Goal: Task Accomplishment & Management: Manage account settings

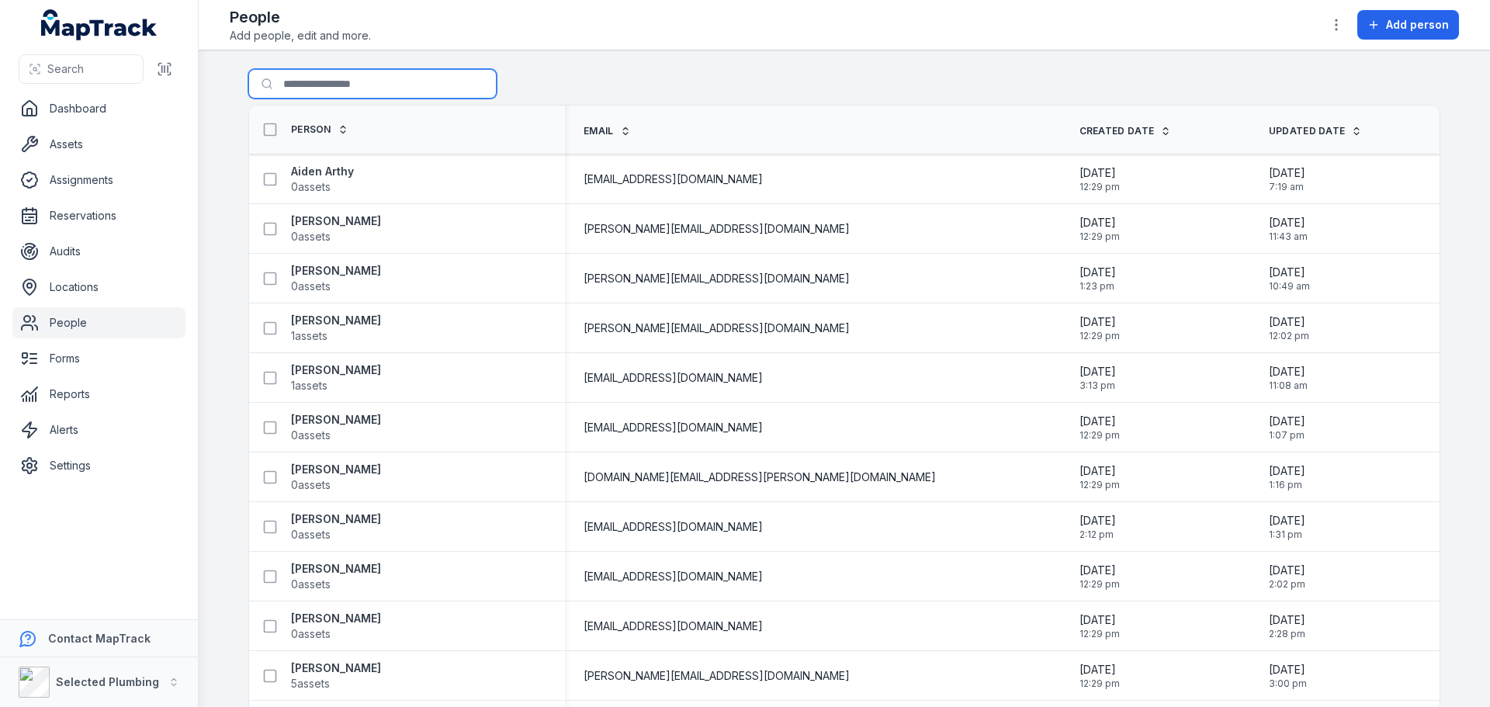
click at [318, 85] on input "Search for people" at bounding box center [372, 83] width 248 height 29
type input "*****"
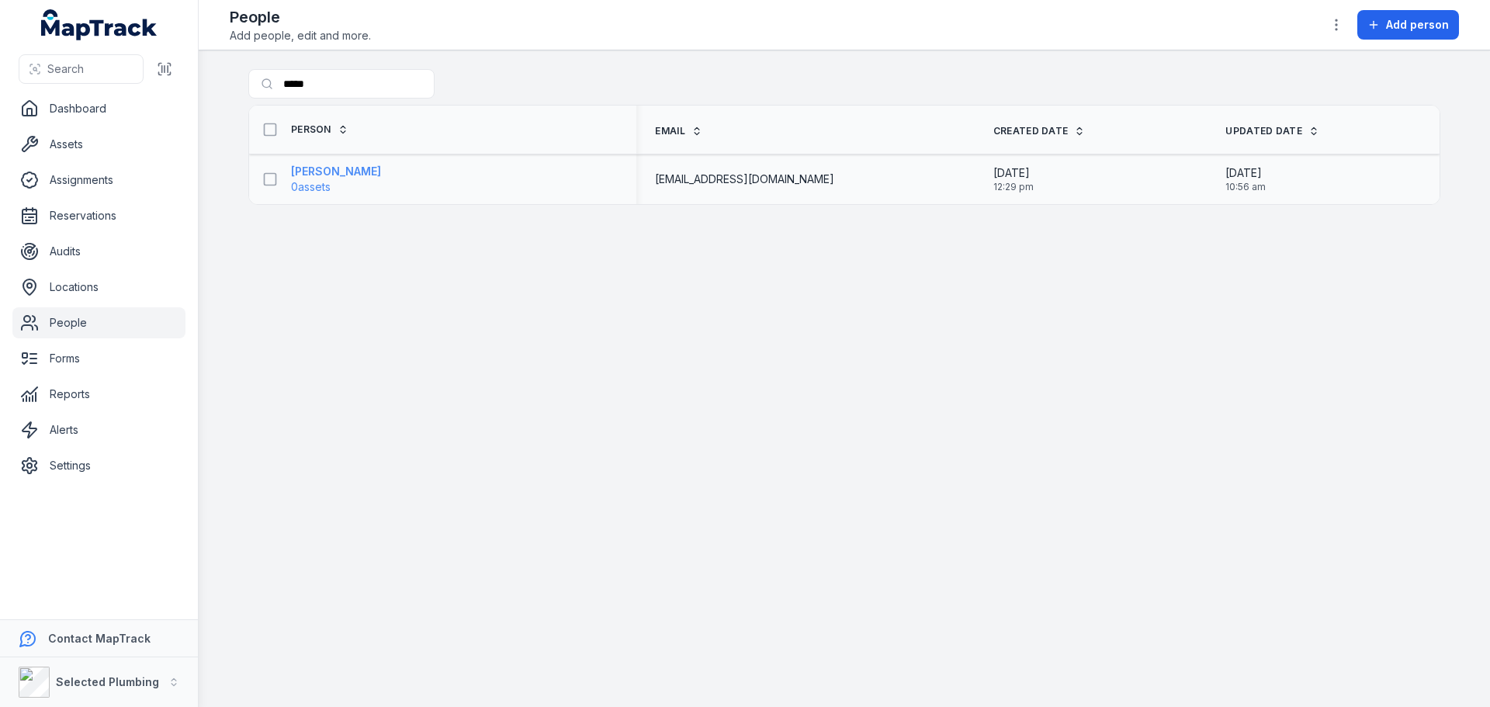
click at [320, 170] on strong "[PERSON_NAME]" at bounding box center [336, 172] width 90 height 16
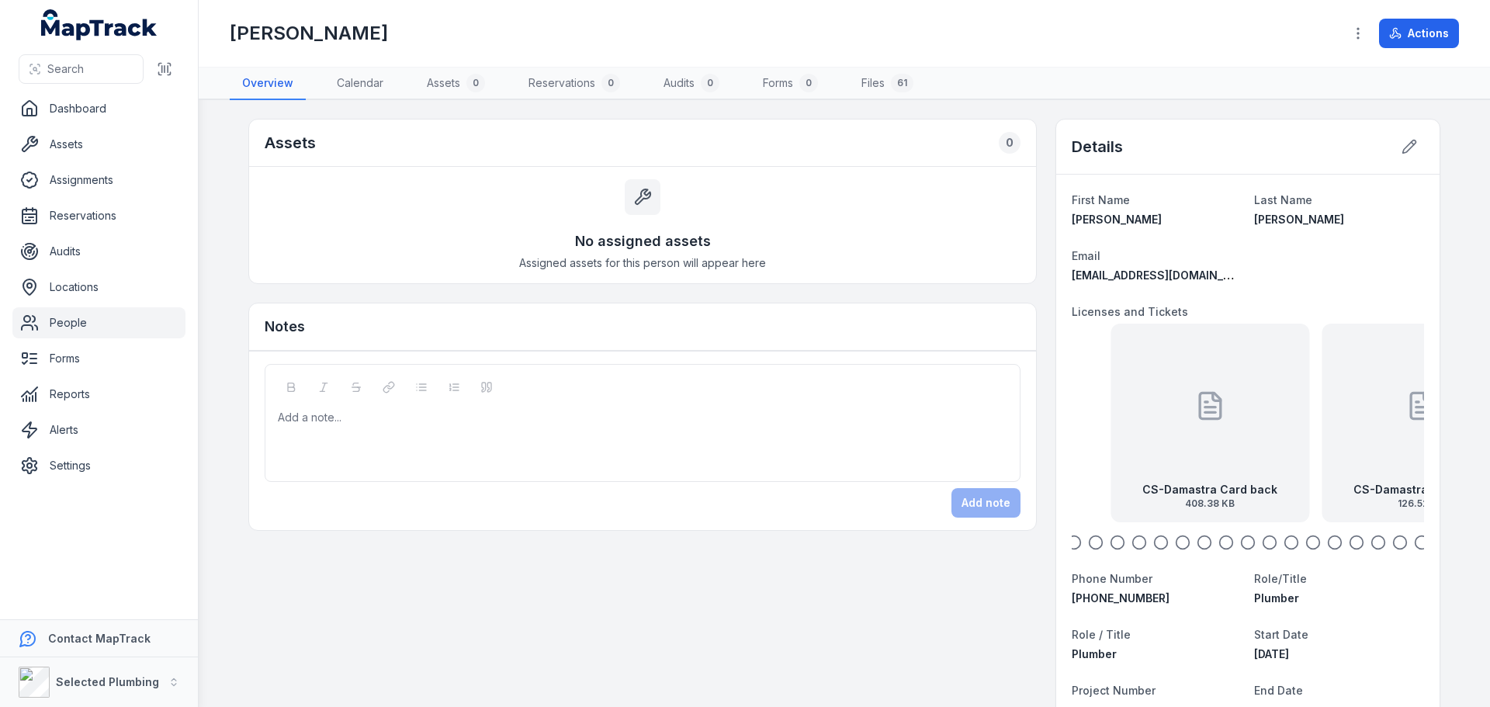
drag, startPoint x: 1184, startPoint y: 439, endPoint x: 1131, endPoint y: 441, distance: 53.6
click at [1142, 444] on div "CS-Damastra Card back 408.38 KB" at bounding box center [1209, 423] width 199 height 199
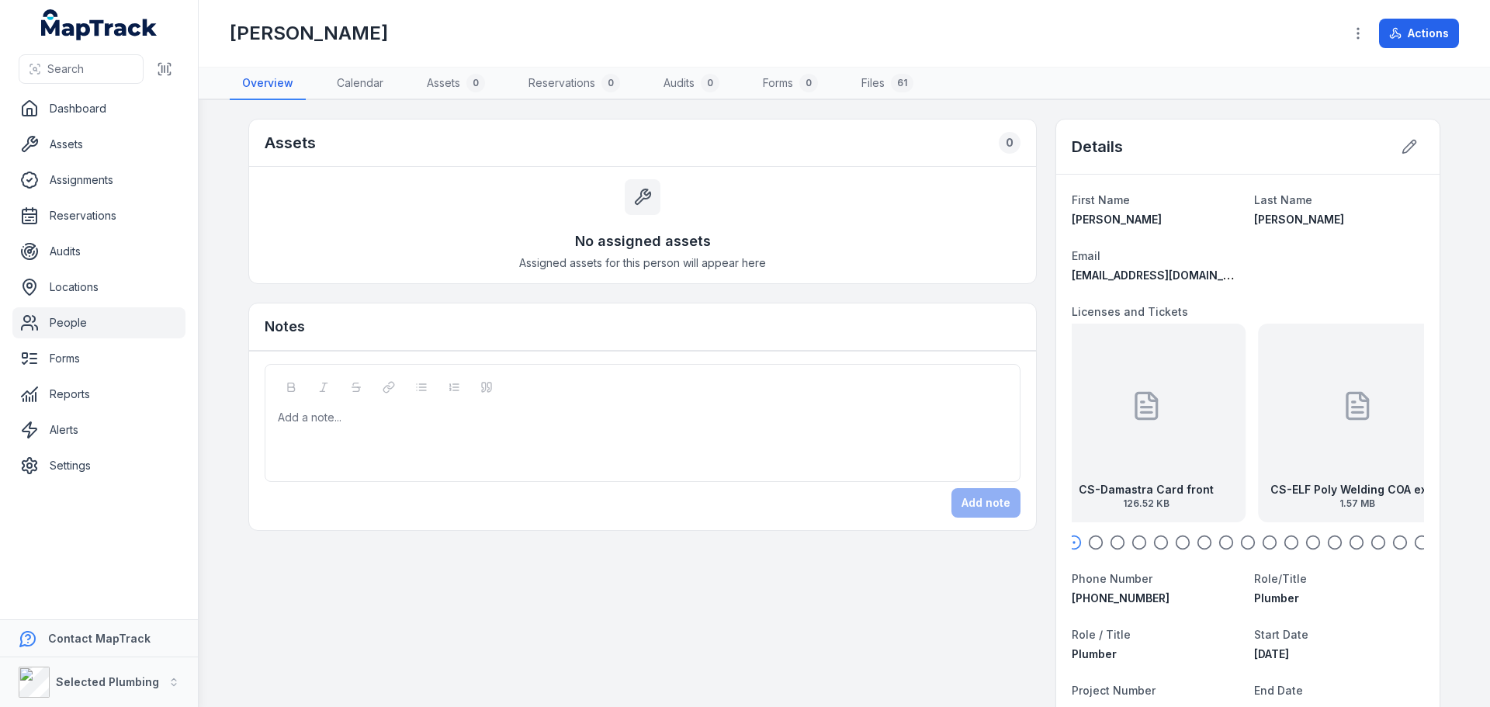
drag, startPoint x: 1249, startPoint y: 442, endPoint x: 1094, endPoint y: 420, distance: 156.1
click at [1099, 421] on div "CS-Damastra Card front 126.52 KB" at bounding box center [1146, 423] width 199 height 199
drag, startPoint x: 1273, startPoint y: 434, endPoint x: 1162, endPoint y: 435, distance: 111.7
click at [1172, 435] on div "CS-ELF Poly Welding COA exp [DATE] 1.57 MB" at bounding box center [1244, 423] width 199 height 199
drag, startPoint x: 1249, startPoint y: 400, endPoint x: 1307, endPoint y: 397, distance: 58.2
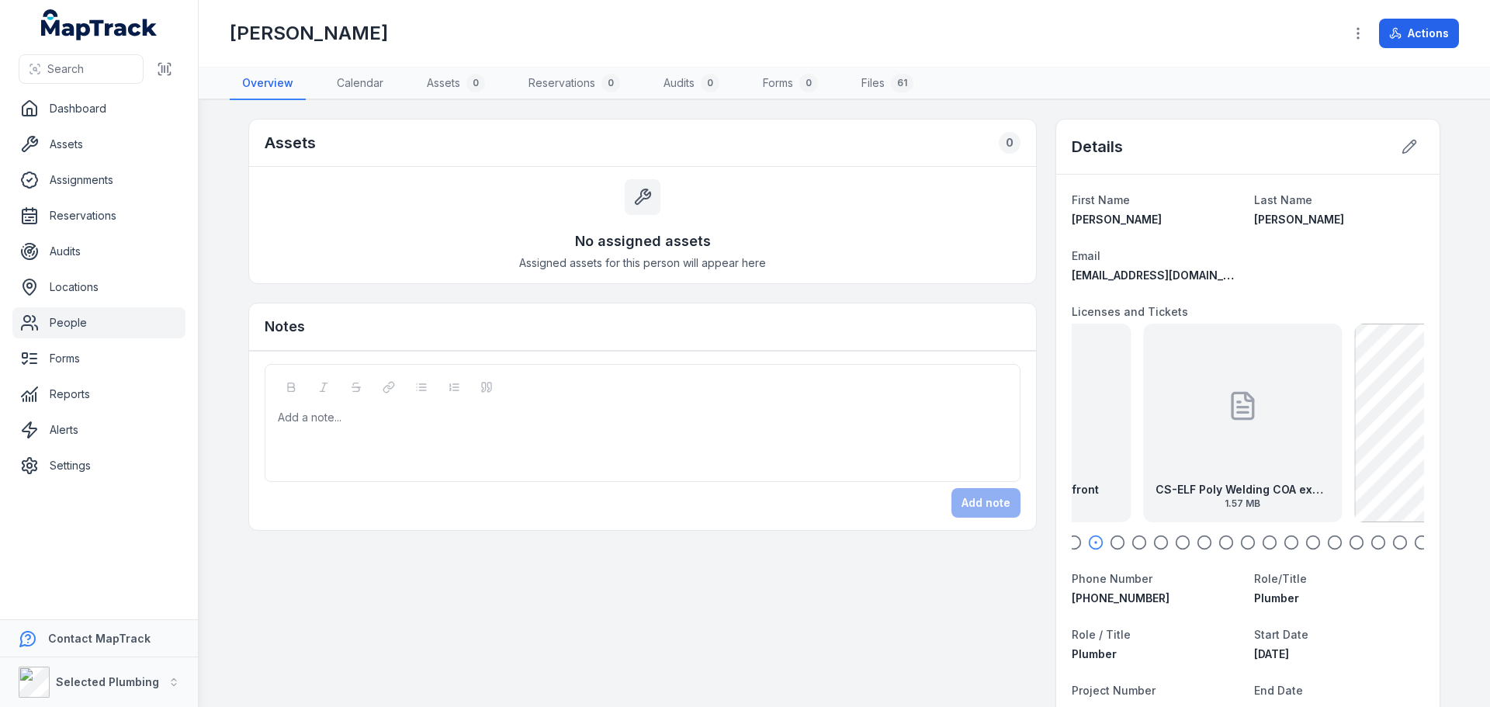
click at [1293, 400] on div "CS-ELF Poly Welding COA exp [DATE] 1.57 MB" at bounding box center [1242, 423] width 199 height 199
drag, startPoint x: 1224, startPoint y: 413, endPoint x: 1295, endPoint y: 415, distance: 71.4
click at [1261, 415] on icon at bounding box center [1245, 405] width 31 height 31
drag, startPoint x: 1238, startPoint y: 426, endPoint x: 1264, endPoint y: 423, distance: 25.8
click at [1264, 423] on div "CS-Damastra Card back 408.38 KB" at bounding box center [1175, 423] width 199 height 199
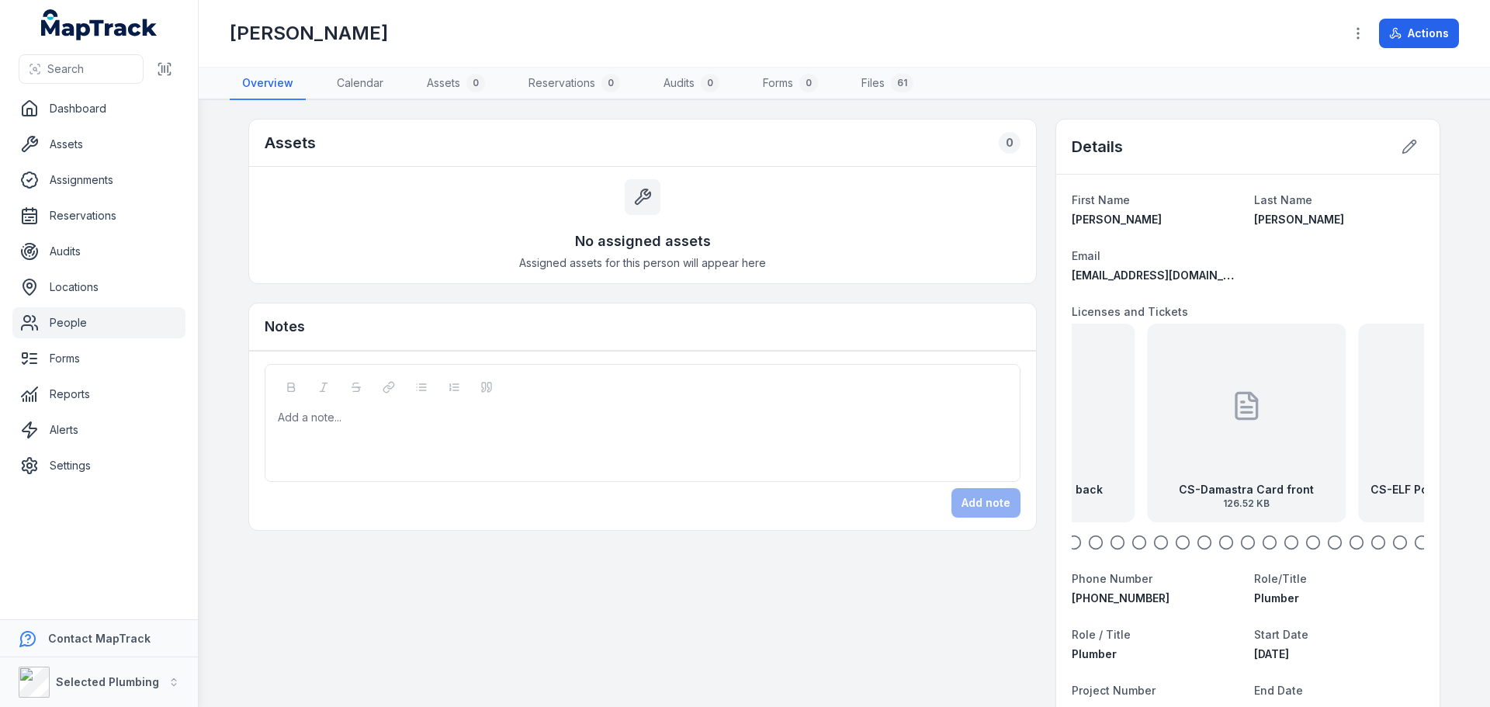
drag, startPoint x: 1326, startPoint y: 442, endPoint x: 1141, endPoint y: 435, distance: 184.8
click at [1152, 436] on div "CS-Damastra Card front 126.52 KB" at bounding box center [1246, 423] width 199 height 199
drag, startPoint x: 1287, startPoint y: 457, endPoint x: 1171, endPoint y: 455, distance: 115.6
click at [1172, 456] on div "CS-Damastra Card front 126.52 KB" at bounding box center [1196, 423] width 199 height 199
drag, startPoint x: 1289, startPoint y: 454, endPoint x: 1173, endPoint y: 454, distance: 116.4
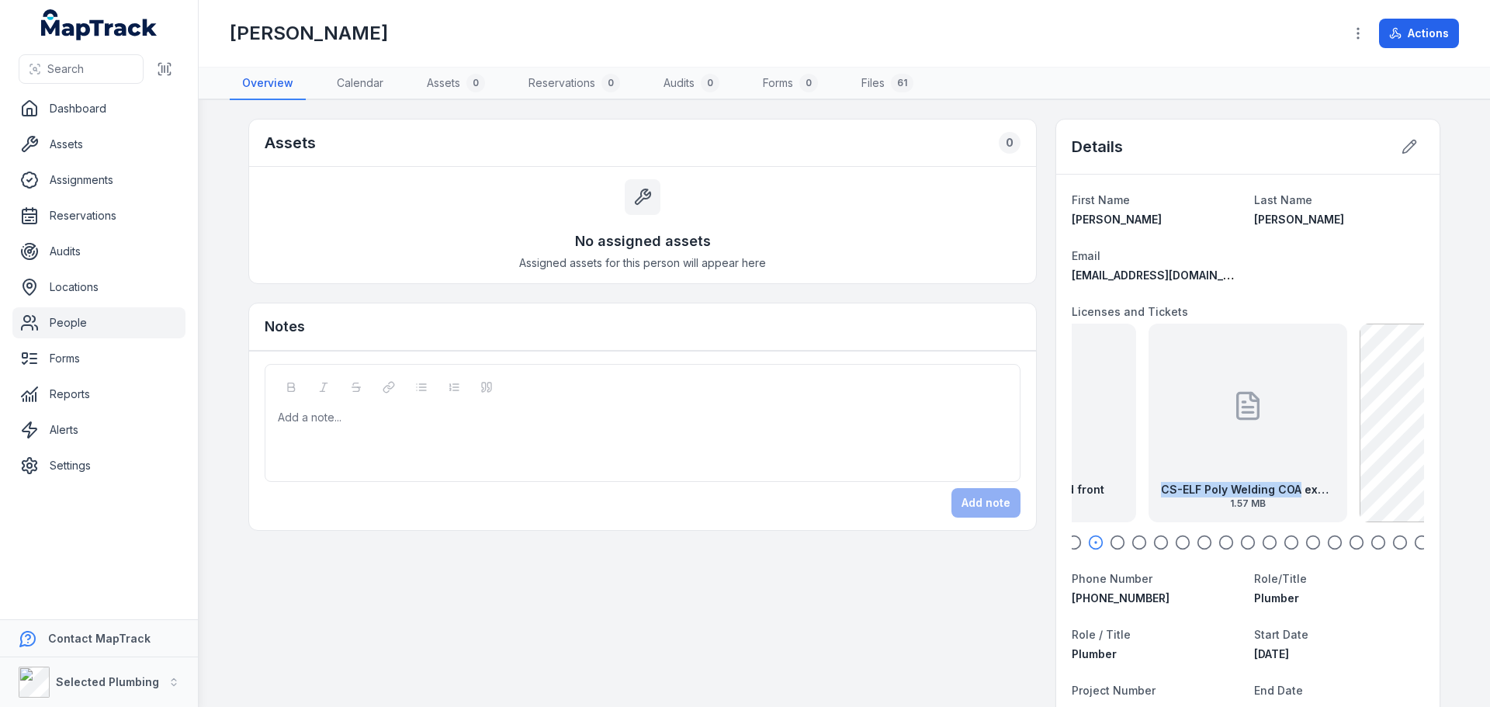
click at [1174, 454] on div "CS-ELF Poly Welding COA exp [DATE] 1.57 MB" at bounding box center [1247, 423] width 199 height 199
drag, startPoint x: 1104, startPoint y: 469, endPoint x: 1156, endPoint y: 467, distance: 52.0
click at [1143, 468] on div "CS-ELF Poly Welding COA exp [DATE] 1.57 MB" at bounding box center [1043, 423] width 199 height 199
drag, startPoint x: 1189, startPoint y: 486, endPoint x: 1213, endPoint y: 404, distance: 85.0
click at [1213, 404] on div "CS-ELF Poly Welding COA exp [DATE] 1.57 MB" at bounding box center [1247, 423] width 199 height 199
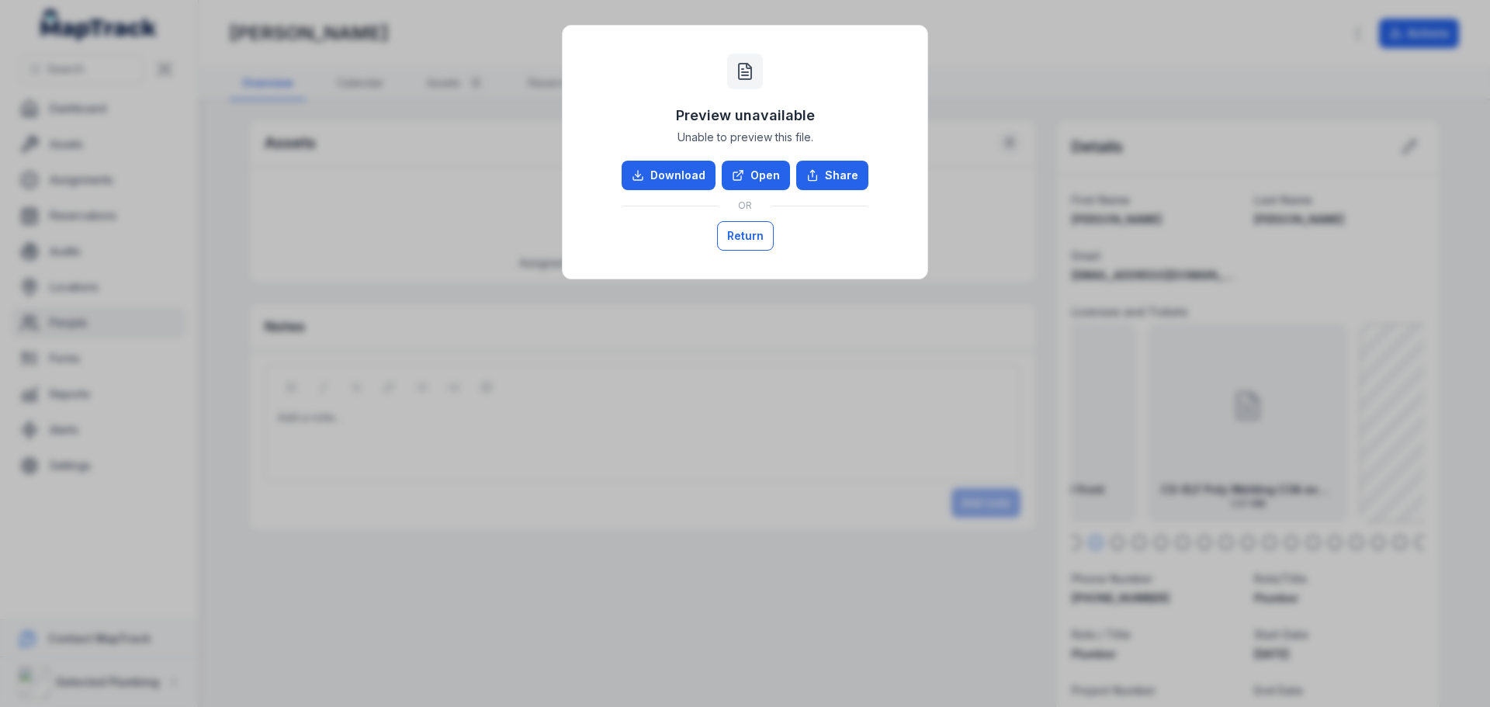
click at [743, 237] on button "Return" at bounding box center [745, 235] width 57 height 29
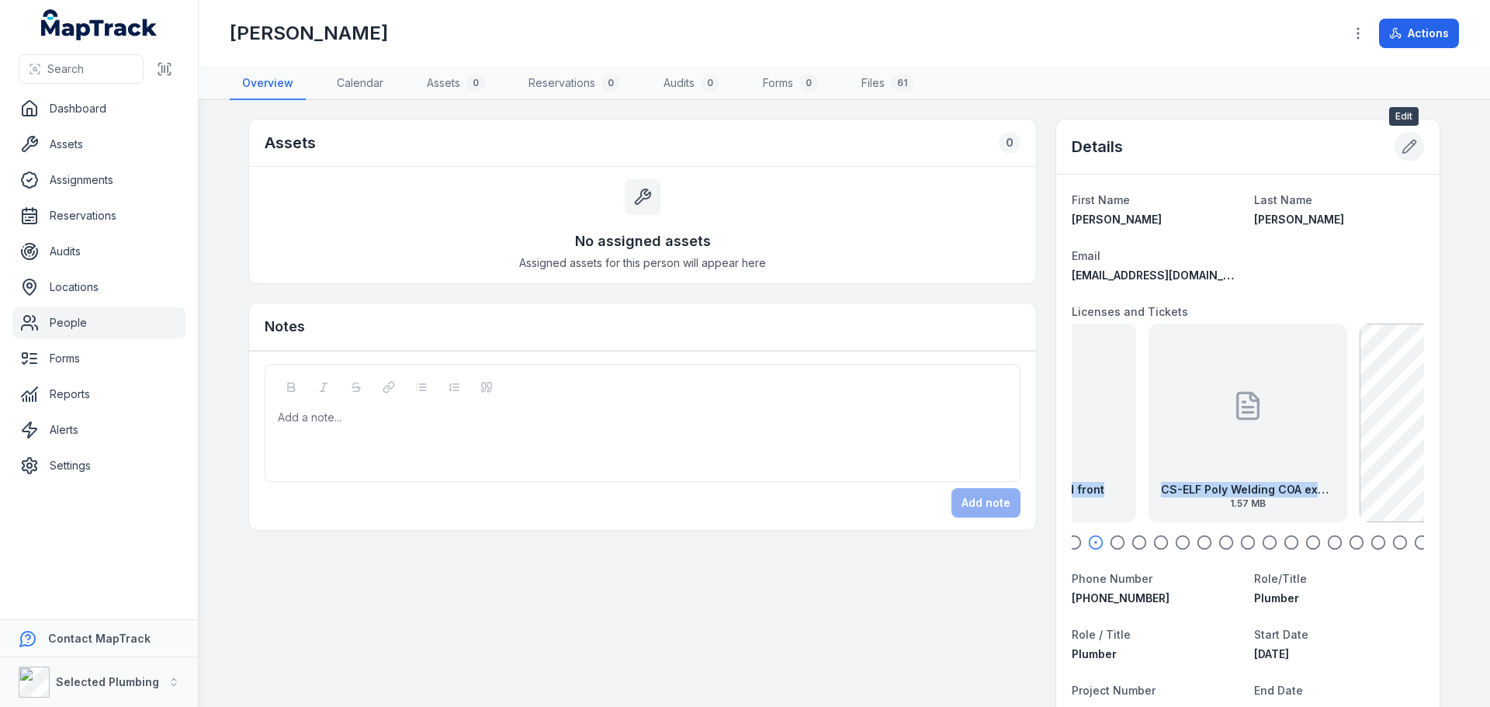
click at [1413, 144] on button at bounding box center [1408, 146] width 29 height 29
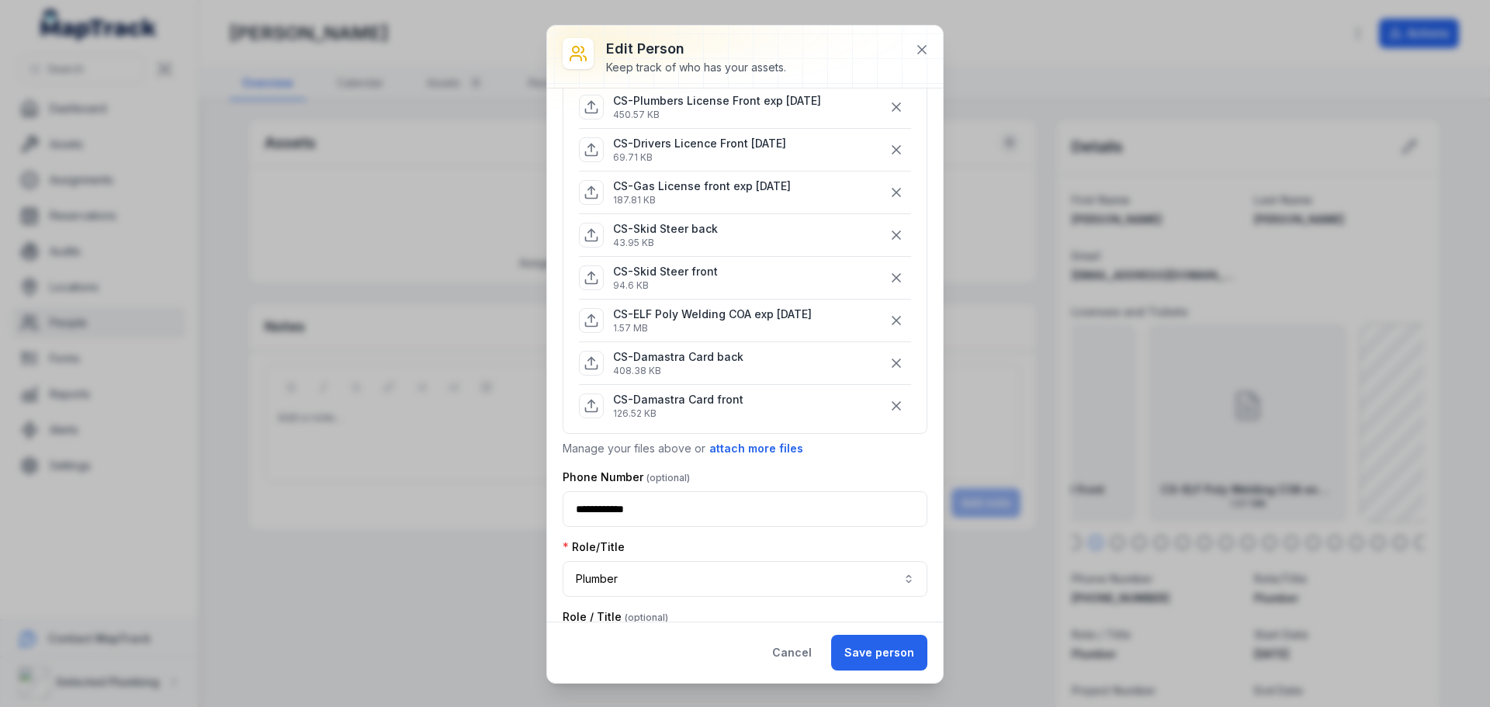
scroll to position [698, 0]
click at [747, 442] on button "attach more files" at bounding box center [755, 447] width 95 height 17
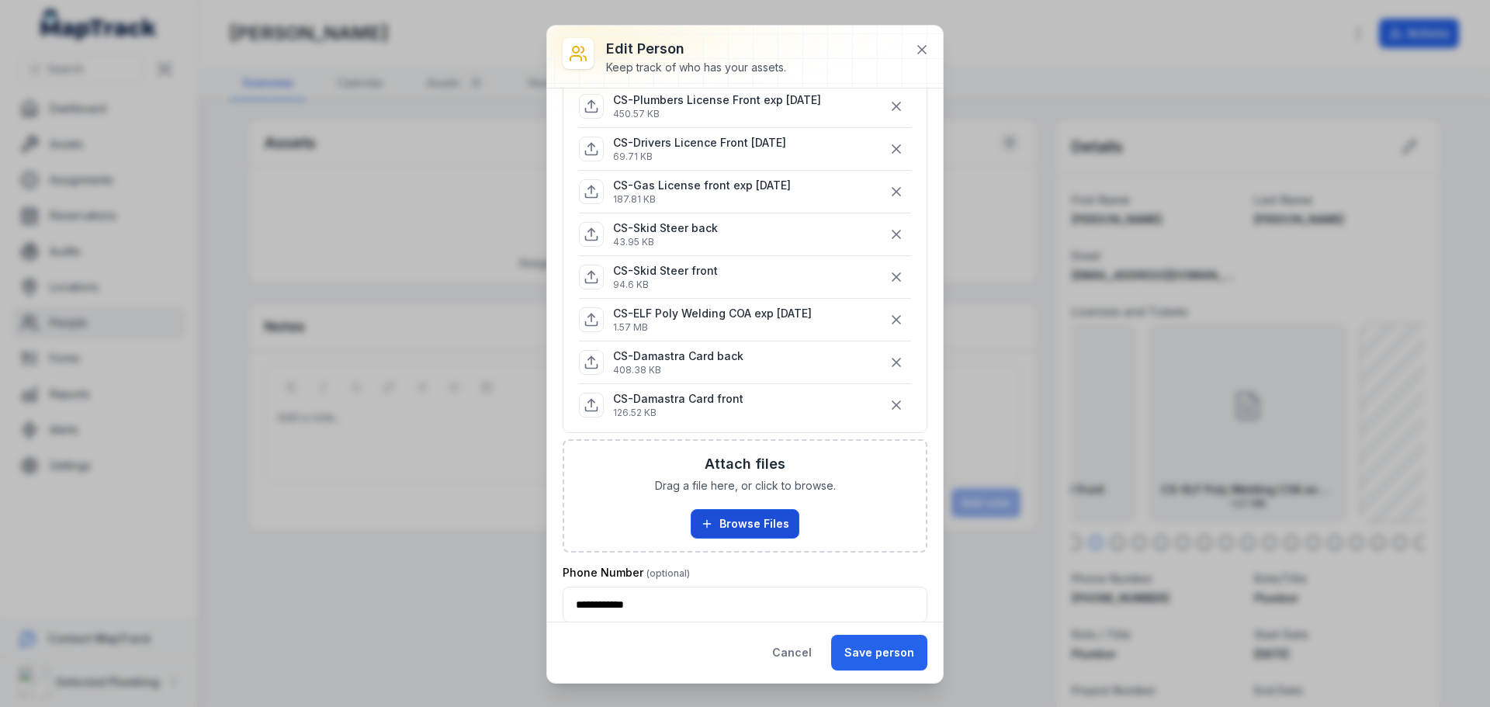
click at [741, 518] on button "Browse Files" at bounding box center [745, 523] width 109 height 29
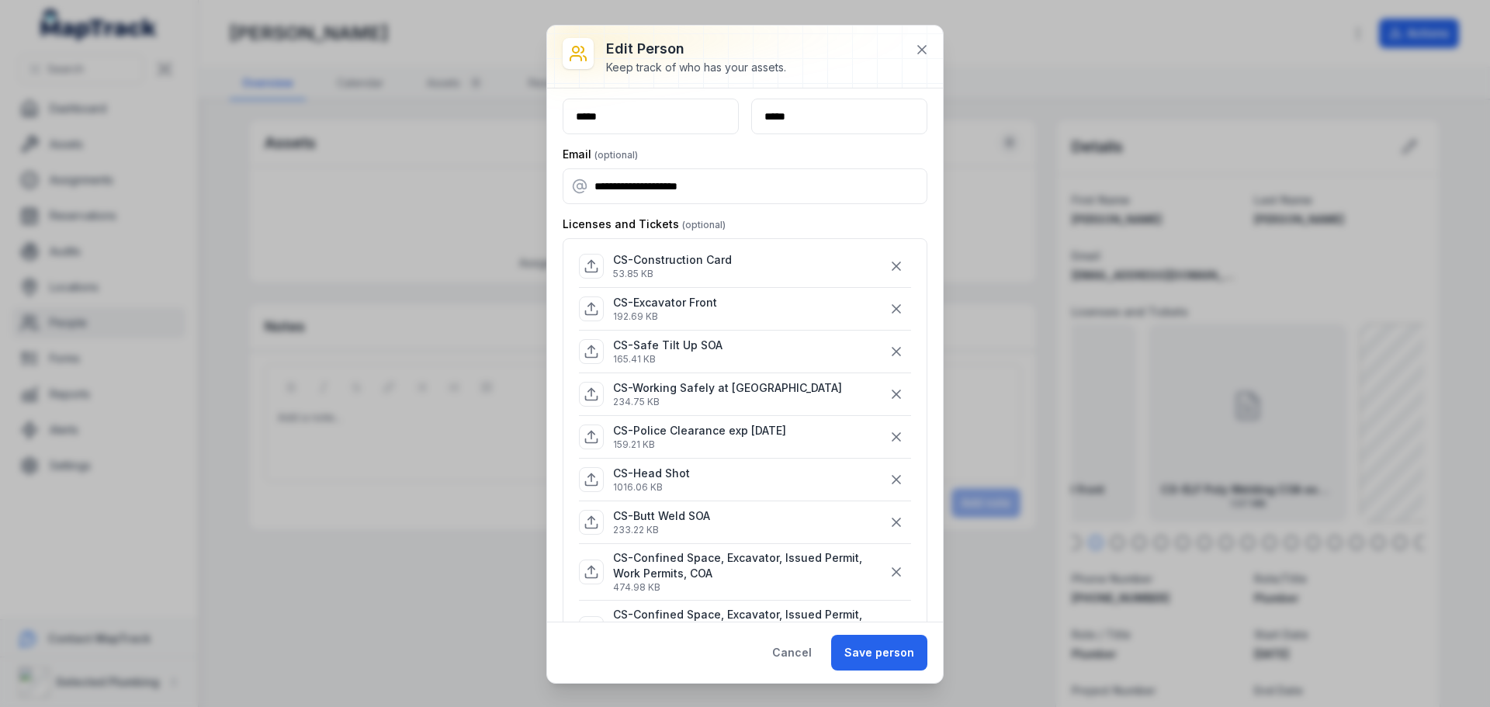
scroll to position [0, 0]
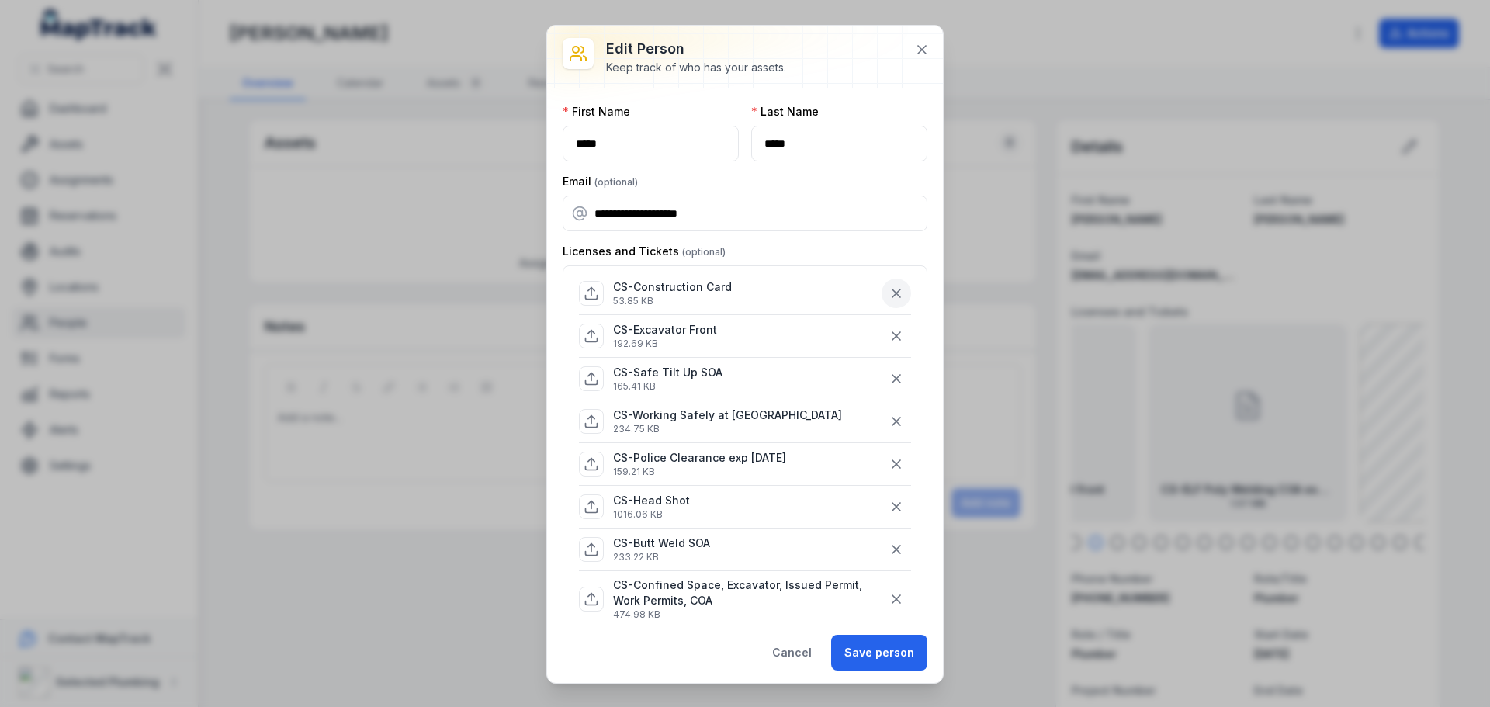
click at [889, 290] on icon "button" at bounding box center [897, 294] width 16 height 16
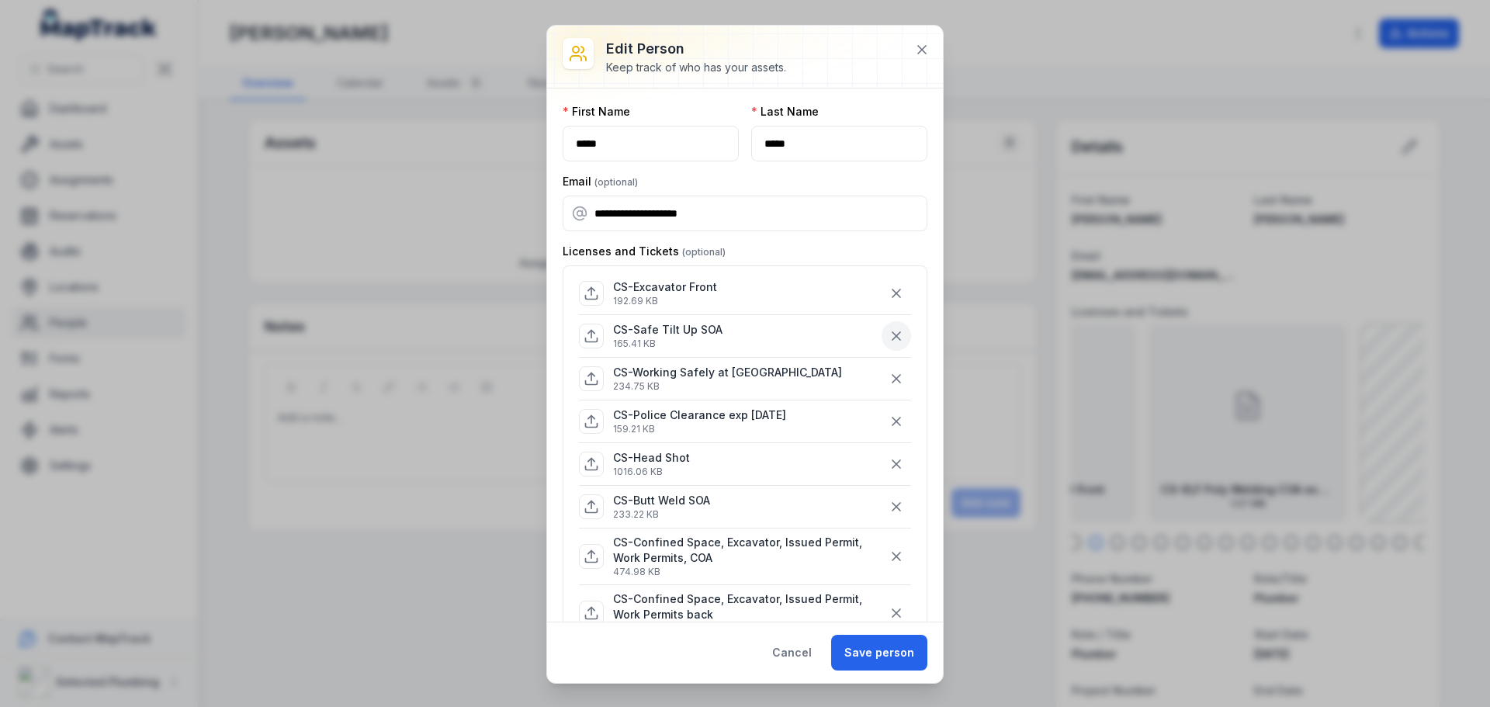
click at [889, 329] on icon "button" at bounding box center [897, 336] width 16 height 16
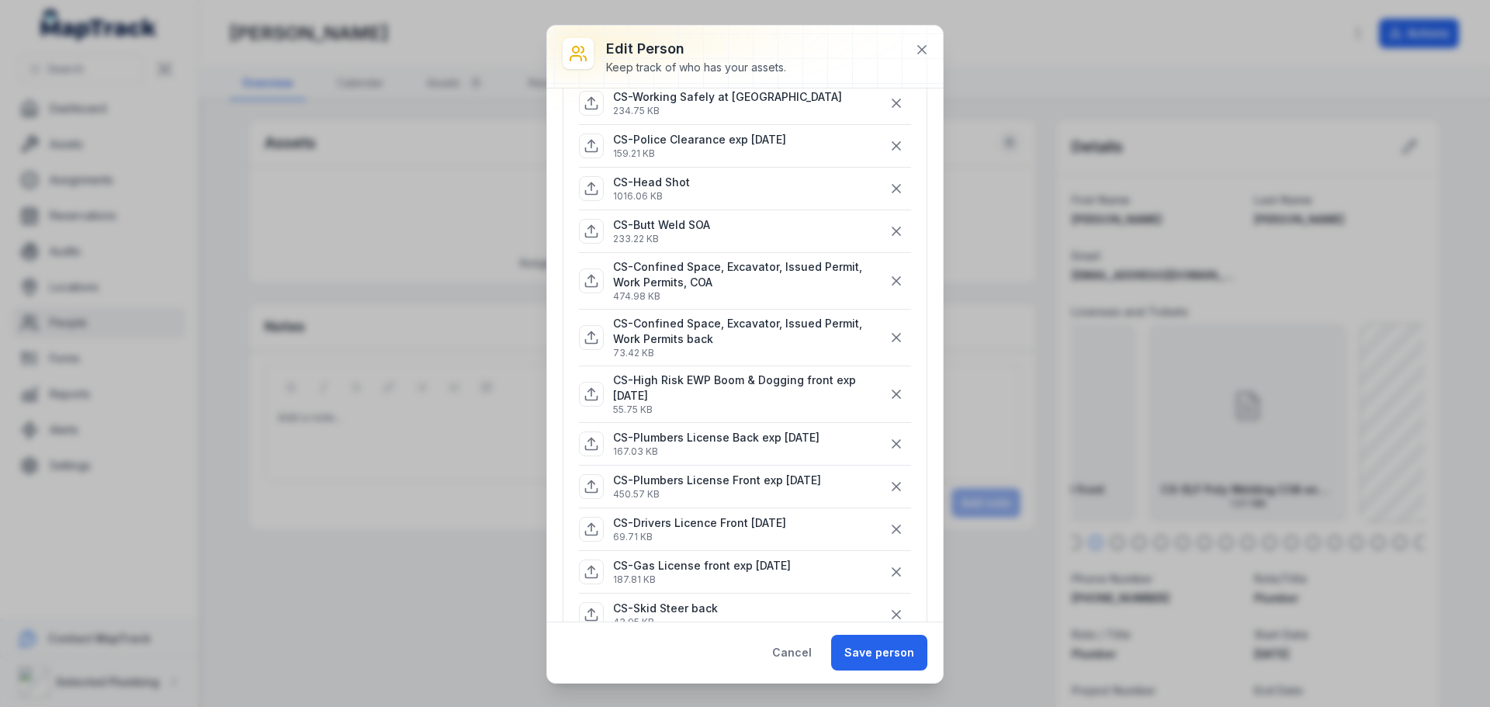
scroll to position [155, 0]
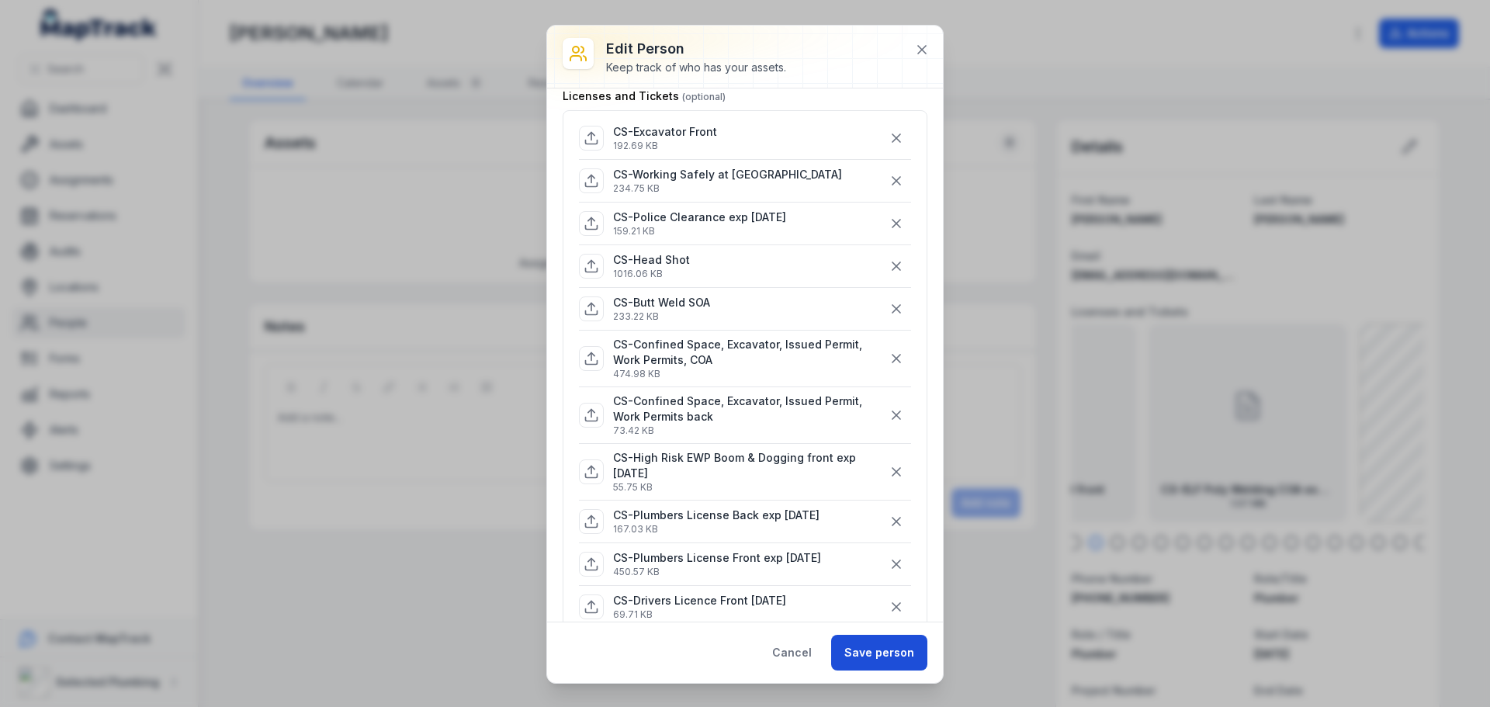
click at [861, 646] on button "Save person" at bounding box center [879, 653] width 96 height 36
